Goal: Task Accomplishment & Management: Manage account settings

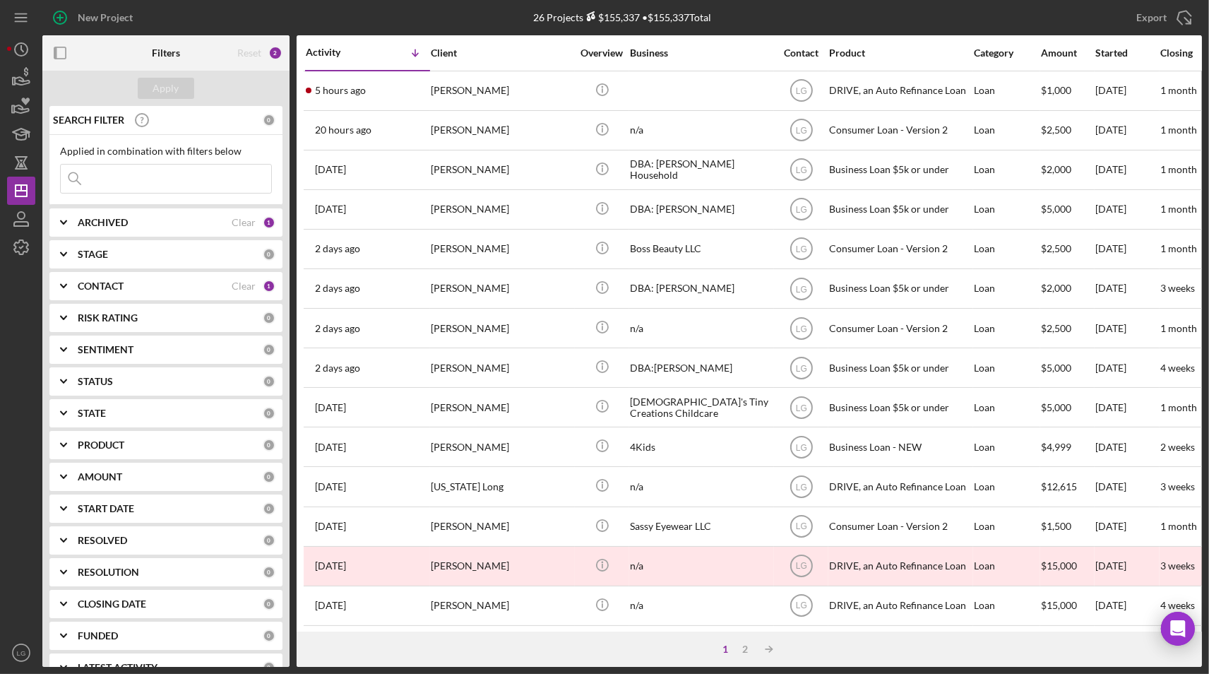
click at [151, 174] on input at bounding box center [166, 179] width 210 height 28
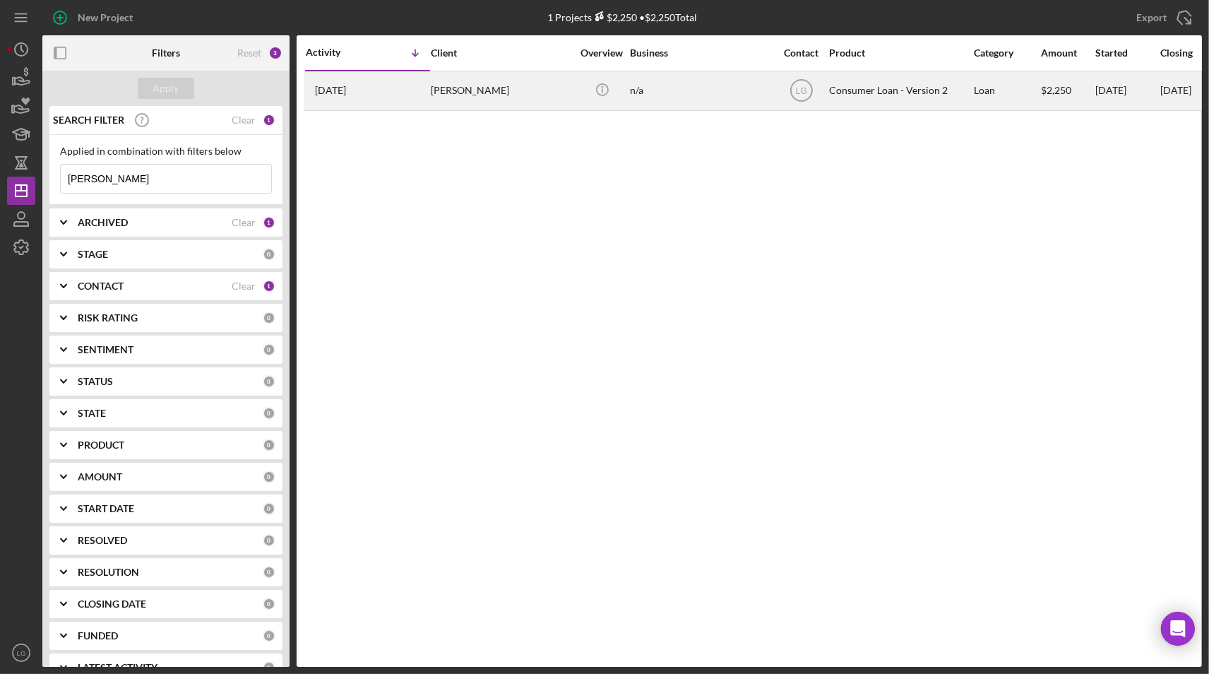
type input "[PERSON_NAME]"
click at [417, 104] on div "[DATE] [PERSON_NAME]" at bounding box center [368, 90] width 124 height 37
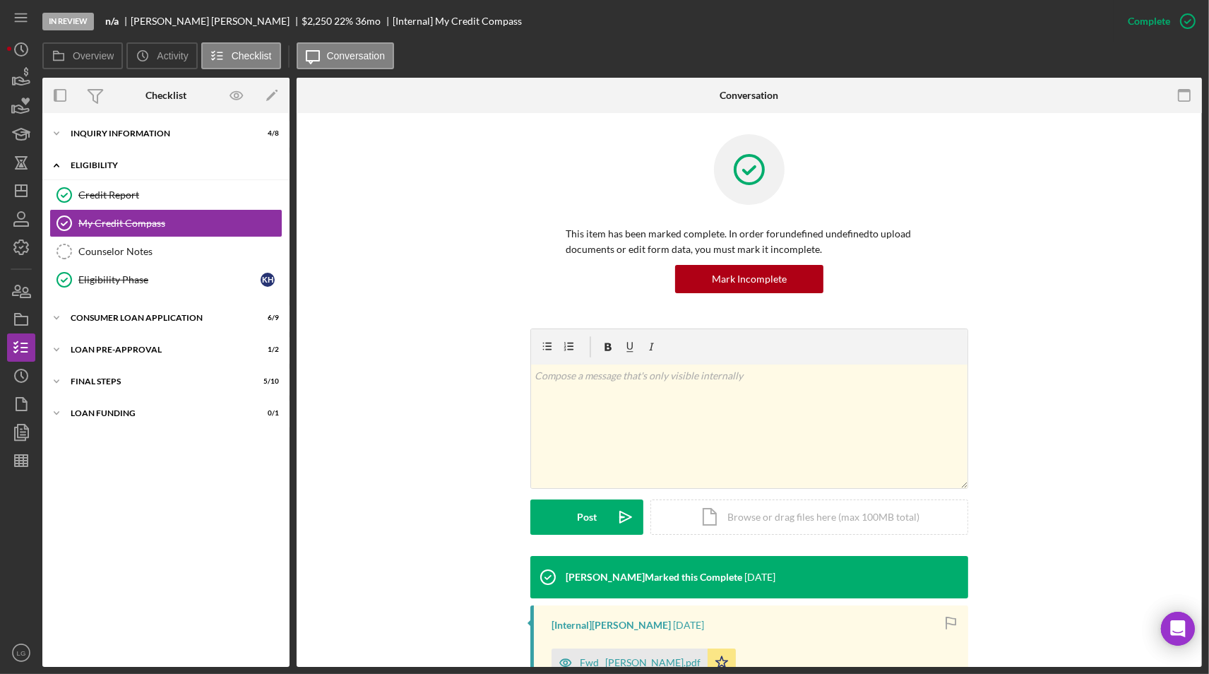
click at [120, 157] on div "Icon/Expander Eligibility 3 / 4" at bounding box center [165, 165] width 247 height 29
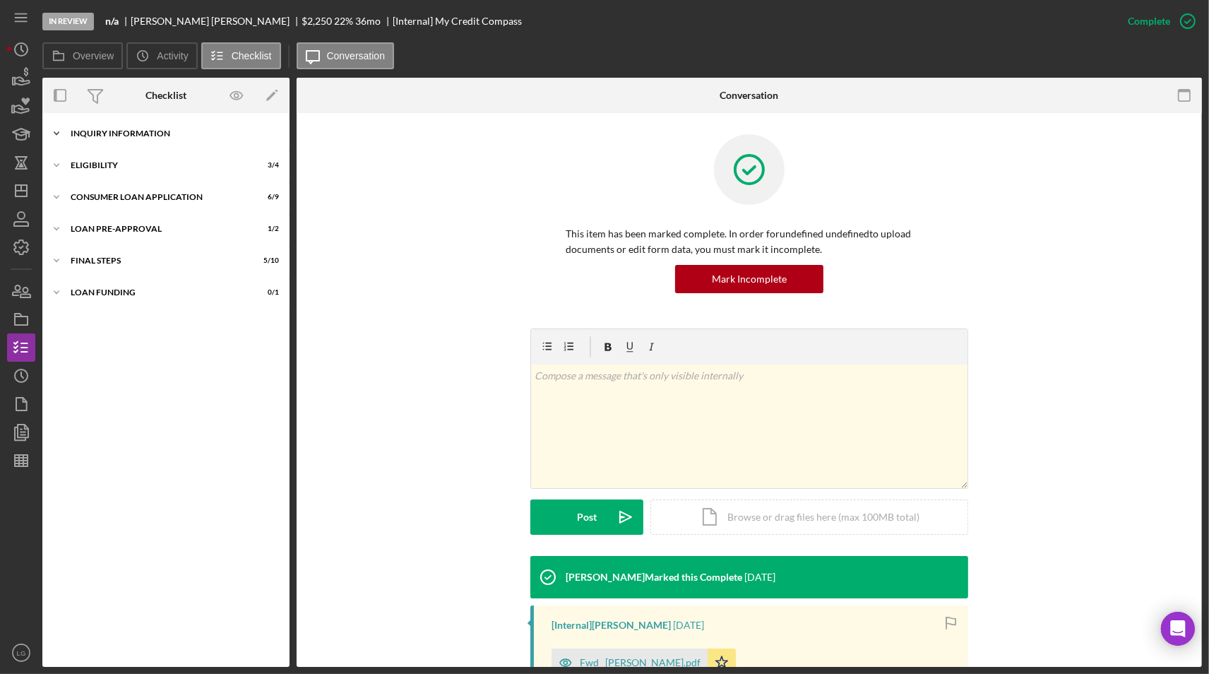
click at [132, 132] on div "Inquiry Information" at bounding box center [171, 133] width 201 height 8
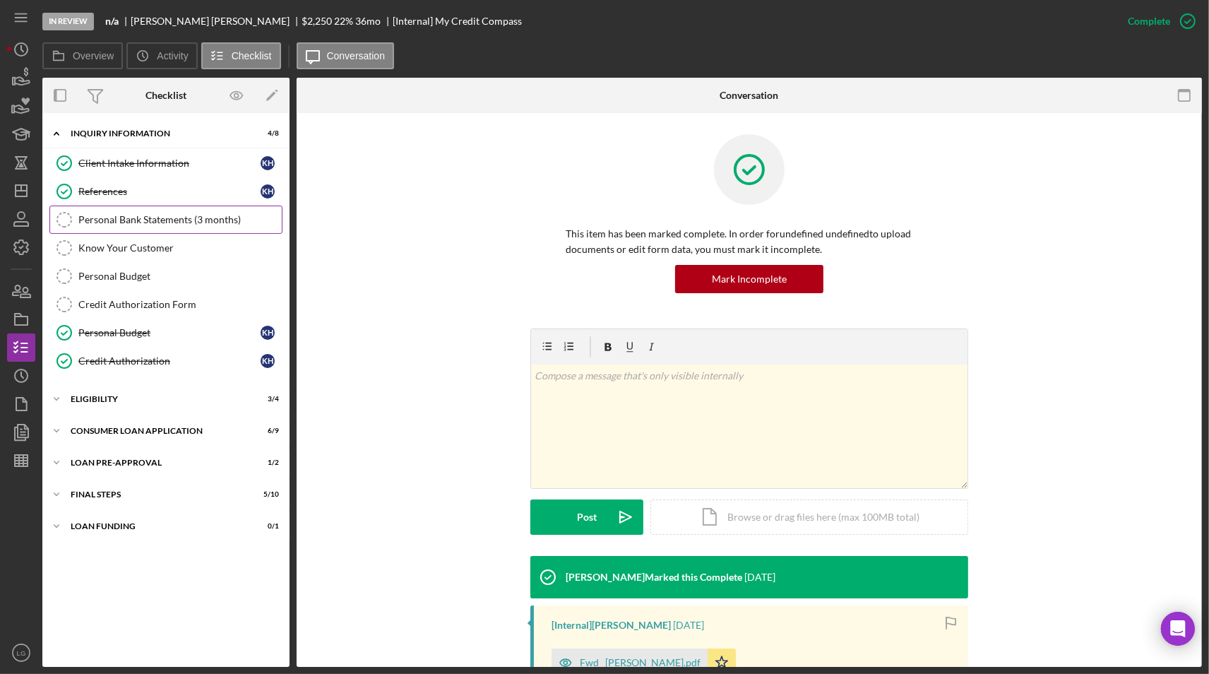
click at [150, 215] on div "Personal Bank Statements (3 months)" at bounding box center [179, 219] width 203 height 11
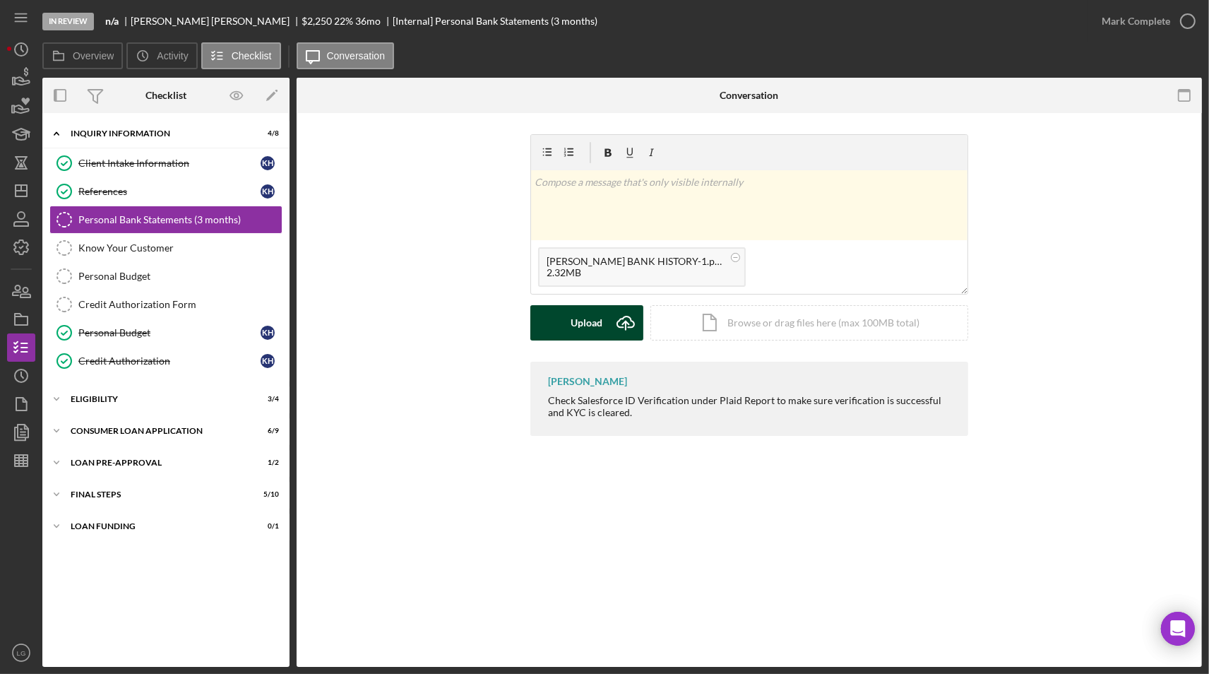
click at [560, 323] on button "Upload Icon/Upload" at bounding box center [586, 322] width 113 height 35
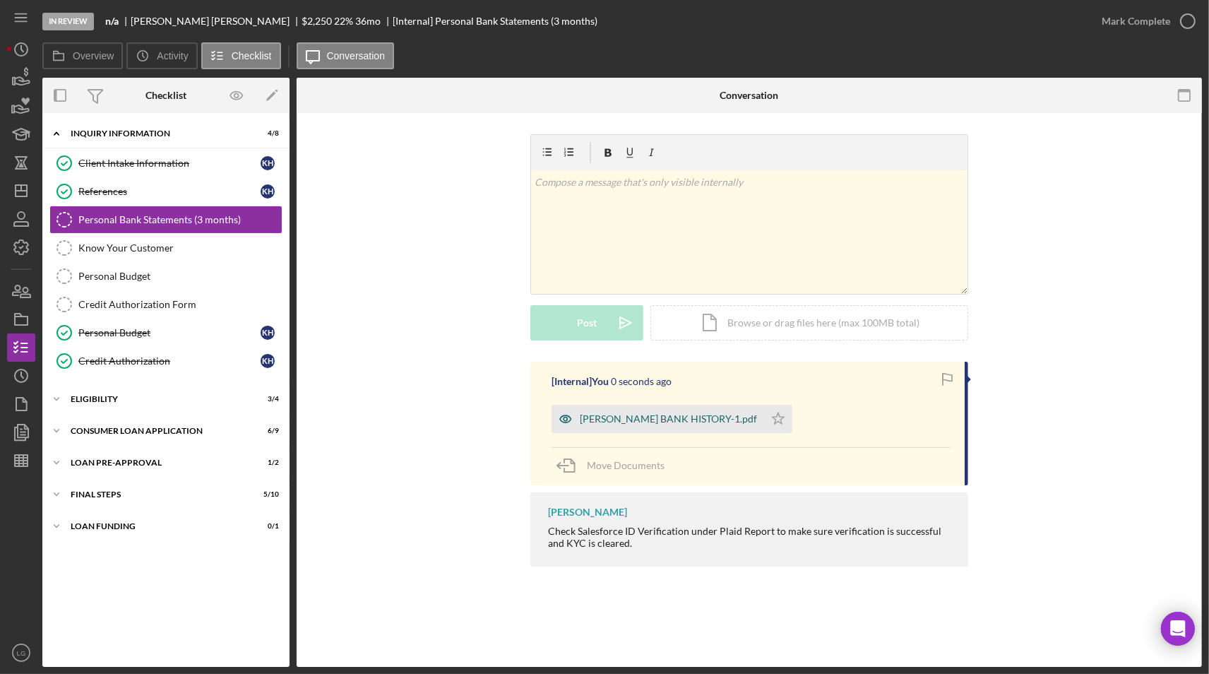
click at [595, 419] on div "[PERSON_NAME] BANK HISTORY-1.pdf" at bounding box center [668, 418] width 177 height 11
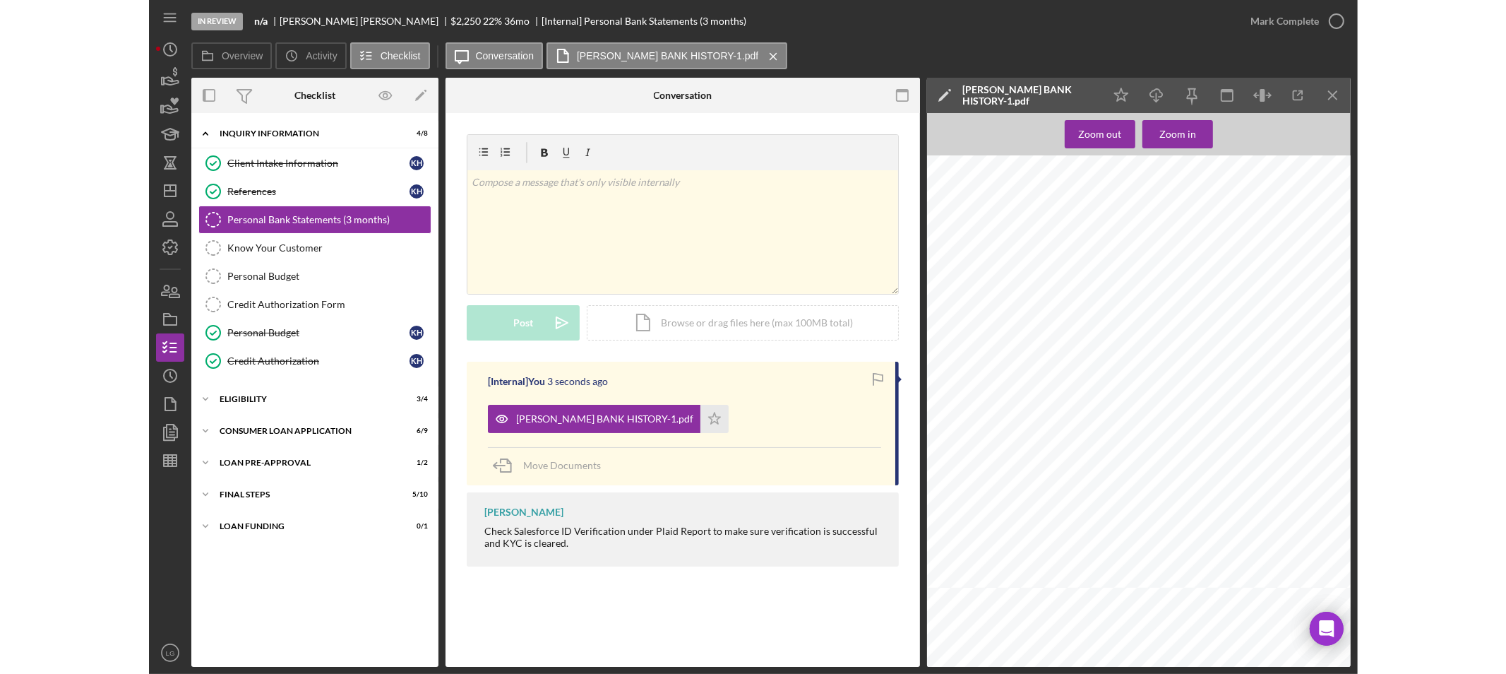
scroll to position [78, 0]
